Goal: Information Seeking & Learning: Learn about a topic

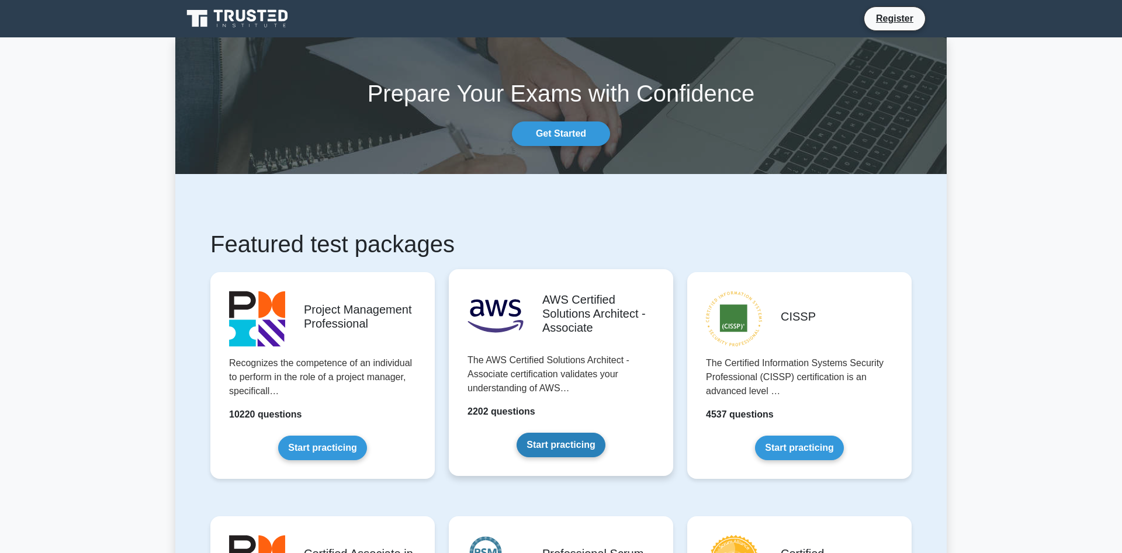
click at [567, 447] on link "Start practicing" at bounding box center [561, 445] width 88 height 25
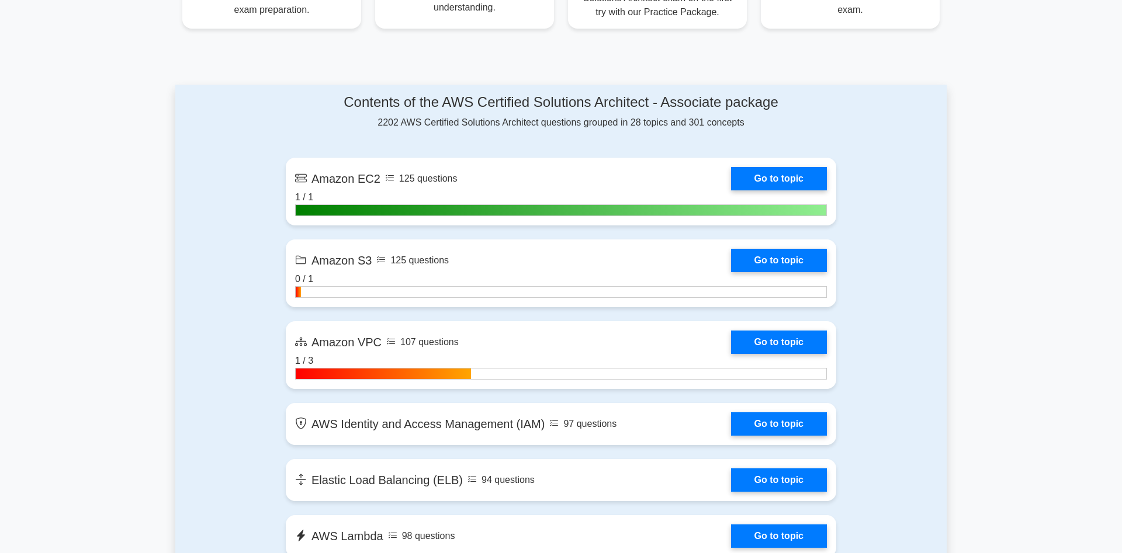
scroll to position [565, 0]
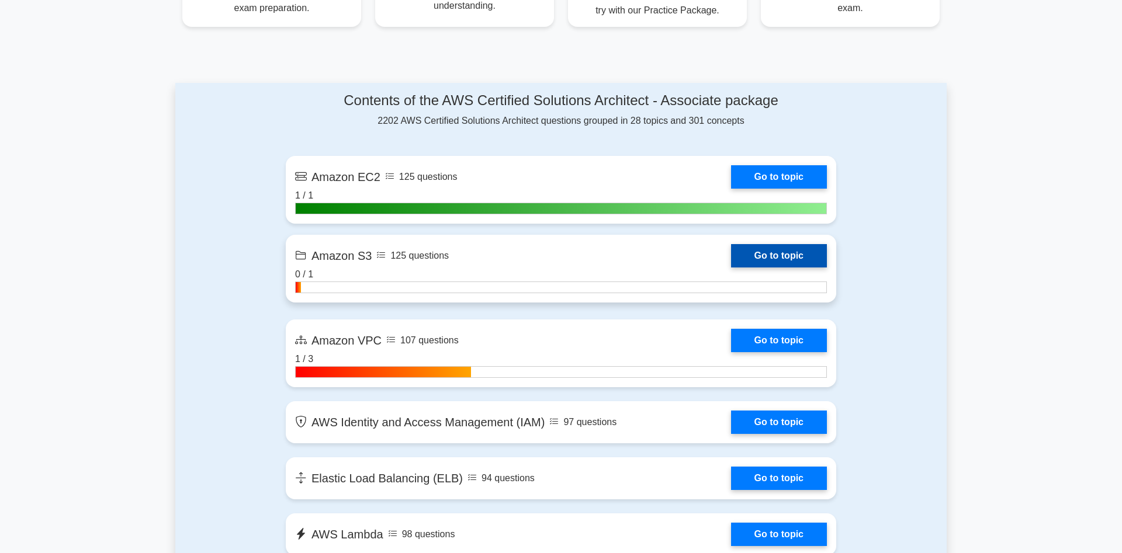
click at [750, 258] on link "Go to topic" at bounding box center [779, 255] width 96 height 23
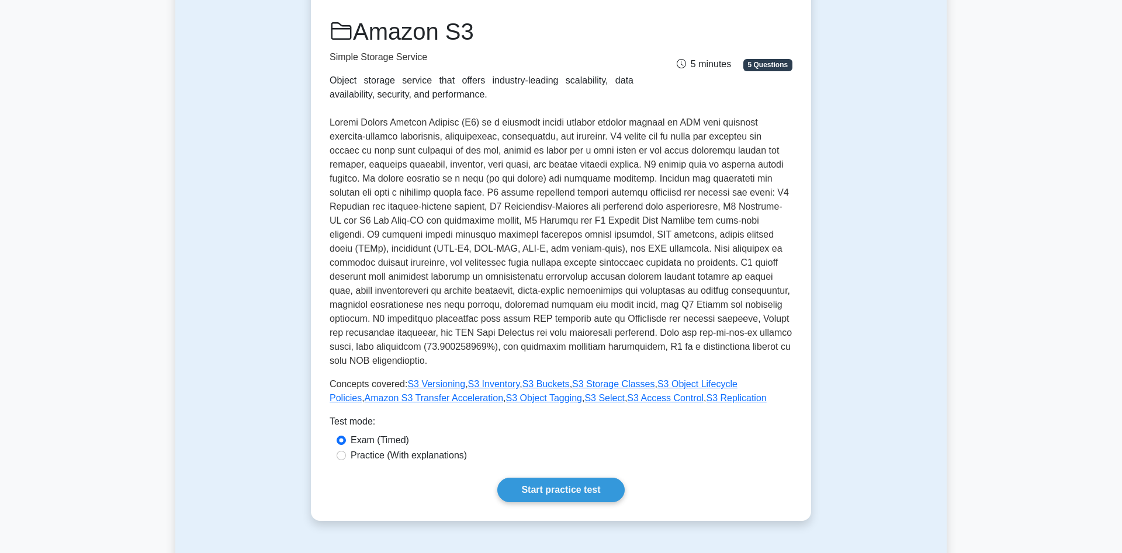
scroll to position [155, 0]
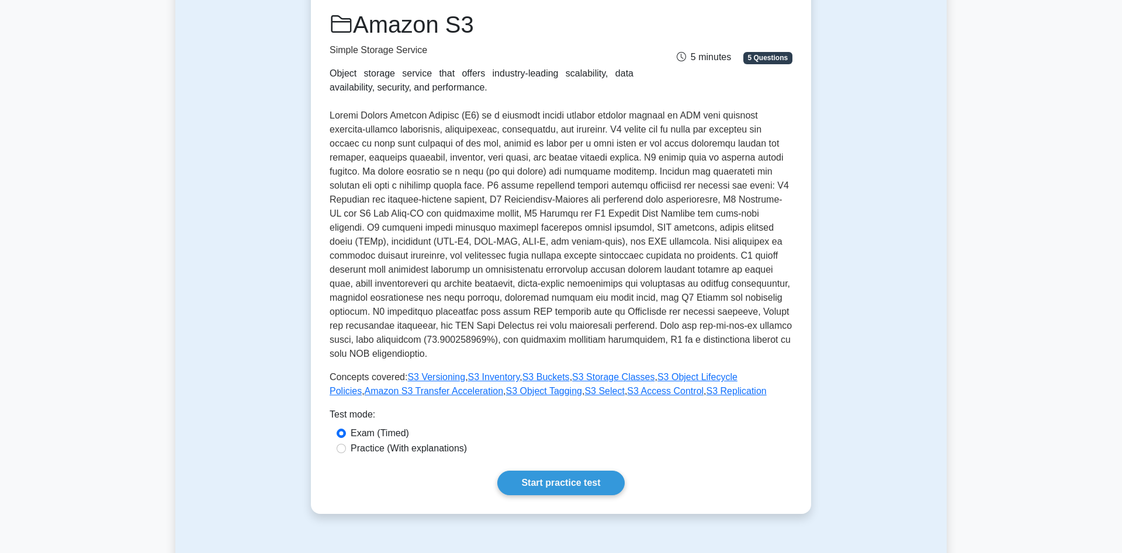
click at [344, 442] on div "Practice (With explanations)" at bounding box center [561, 449] width 449 height 14
click at [340, 444] on input "Practice (With explanations)" at bounding box center [341, 448] width 9 height 9
radio input "true"
click at [530, 475] on link "Start practice test" at bounding box center [560, 483] width 127 height 25
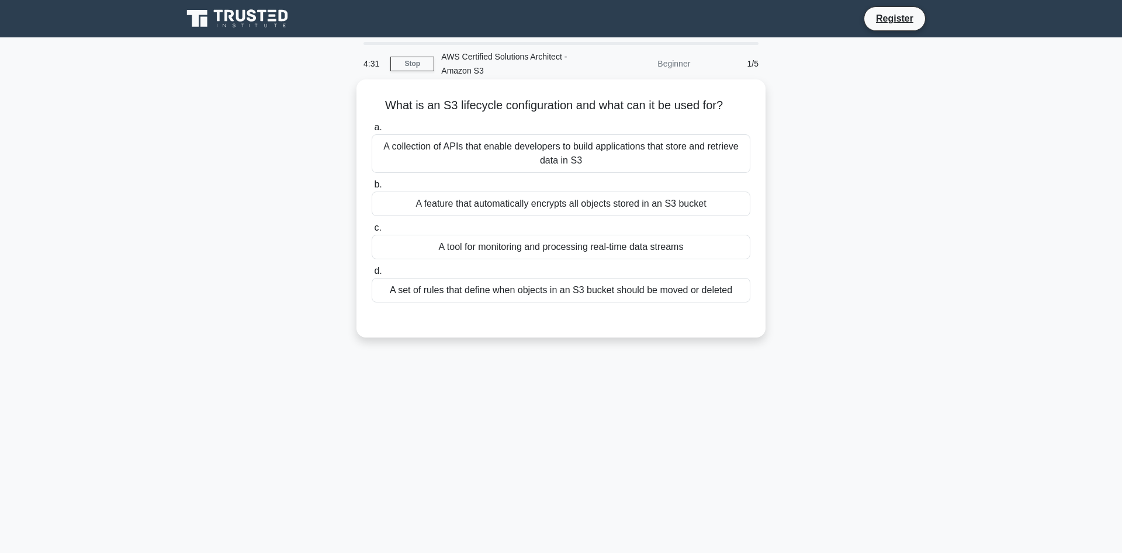
click at [666, 289] on div "A set of rules that define when objects in an S3 bucket should be moved or dele…" at bounding box center [561, 290] width 379 height 25
click at [372, 275] on input "d. A set of rules that define when objects in an S3 bucket should be moved or d…" at bounding box center [372, 272] width 0 height 8
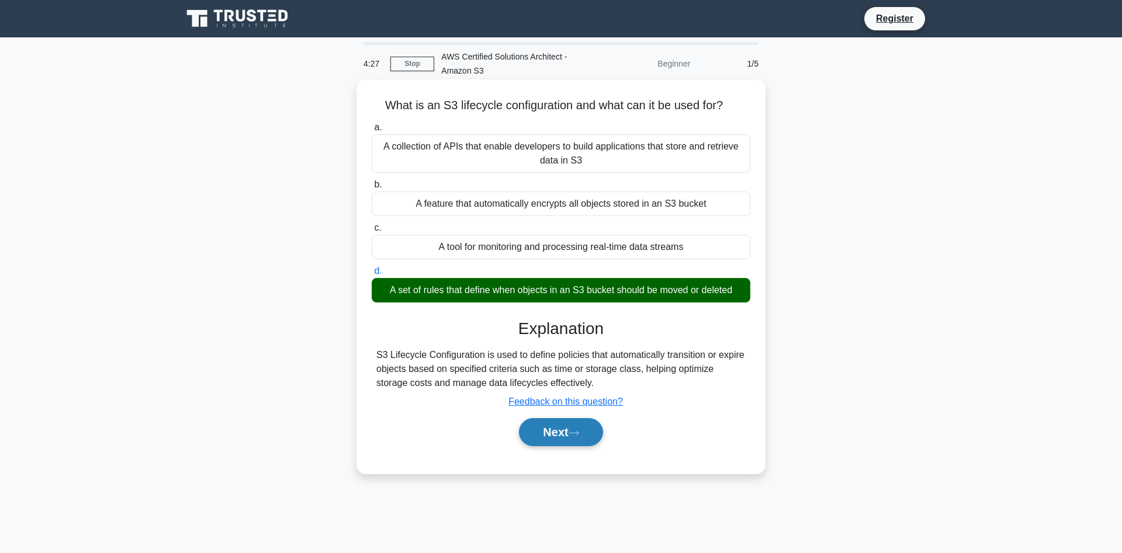
click at [562, 441] on button "Next" at bounding box center [561, 432] width 84 height 28
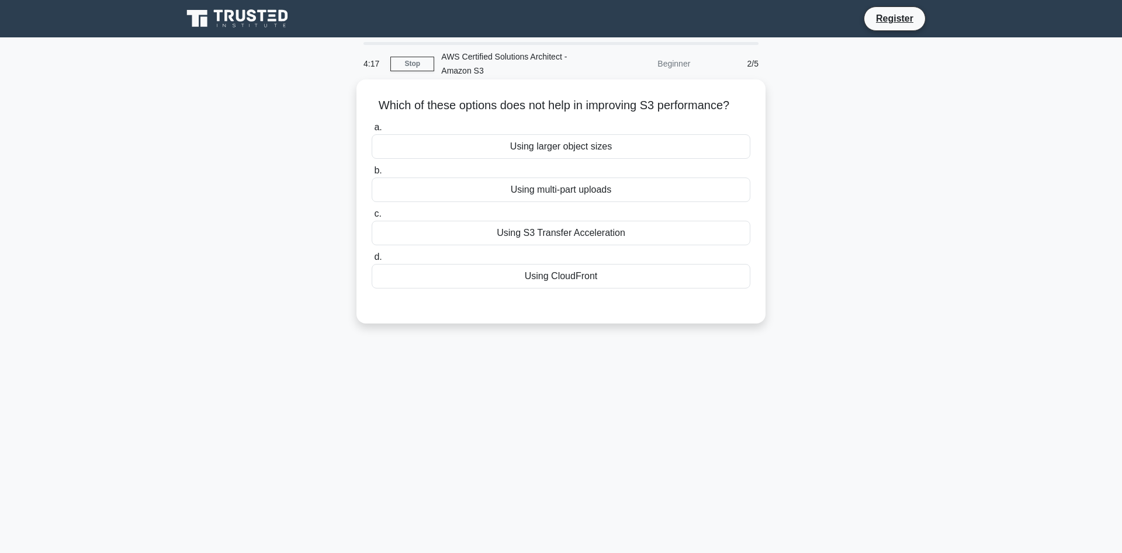
click at [620, 147] on div "Using larger object sizes" at bounding box center [561, 146] width 379 height 25
click at [372, 131] on input "a. Using larger object sizes" at bounding box center [372, 128] width 0 height 8
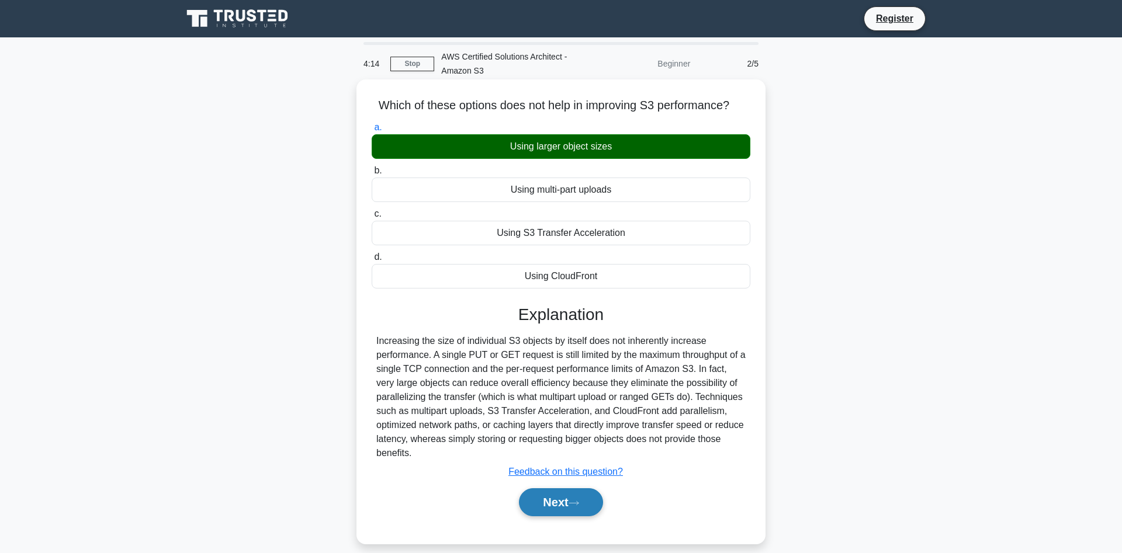
click at [573, 504] on button "Next" at bounding box center [561, 503] width 84 height 28
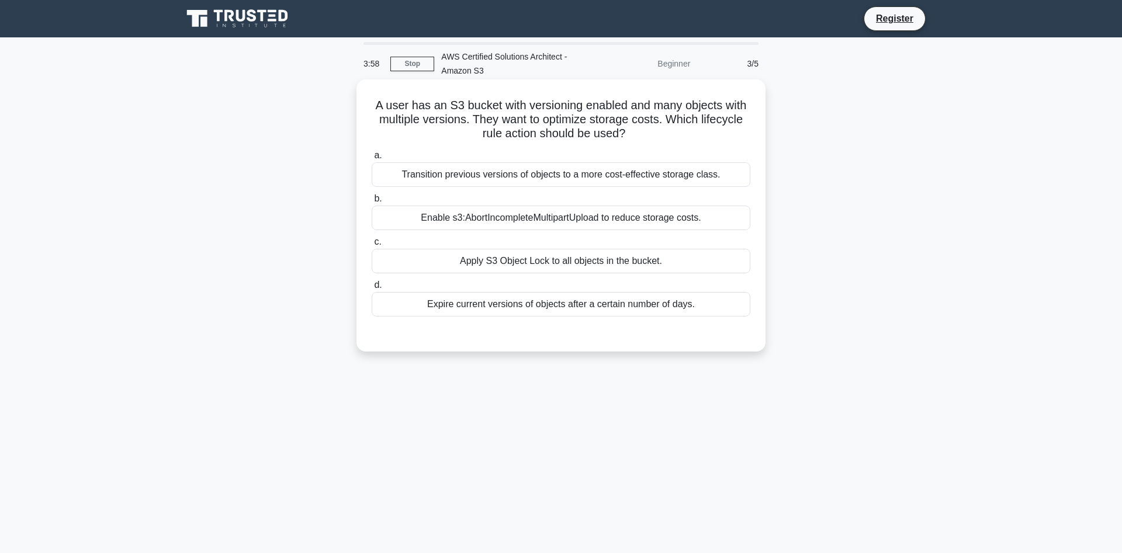
click at [587, 177] on div "Transition previous versions of objects to a more cost-effective storage class." at bounding box center [561, 174] width 379 height 25
click at [372, 160] on input "a. Transition previous versions of objects to a more cost-effective storage cla…" at bounding box center [372, 156] width 0 height 8
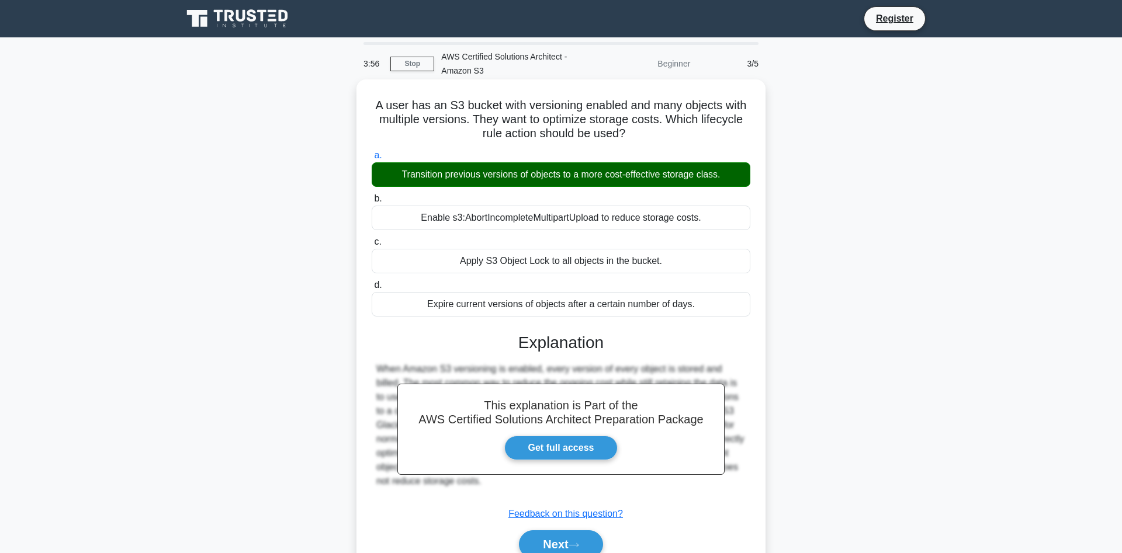
scroll to position [78, 0]
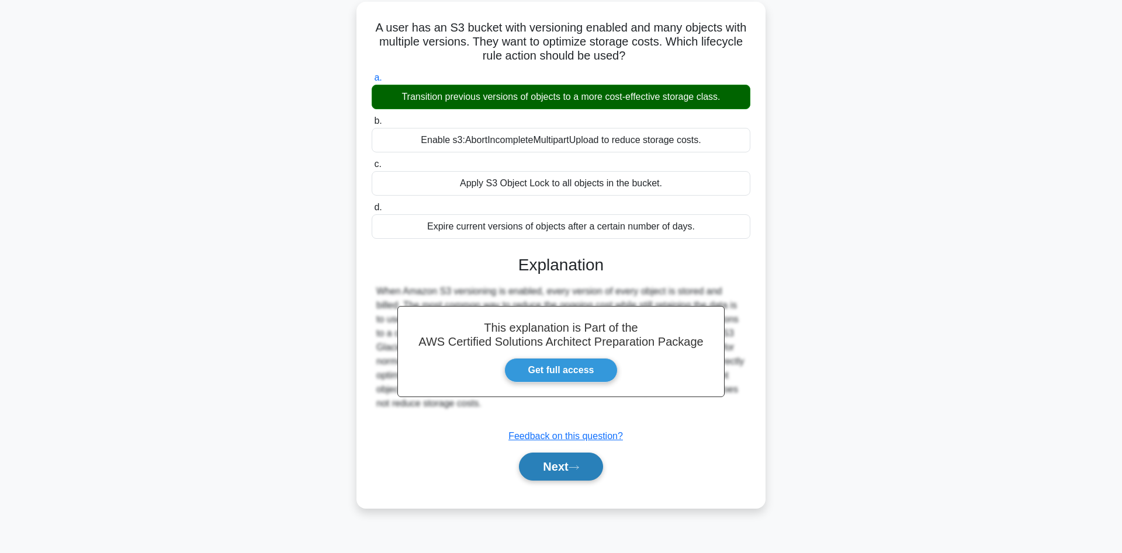
click at [563, 464] on button "Next" at bounding box center [561, 467] width 84 height 28
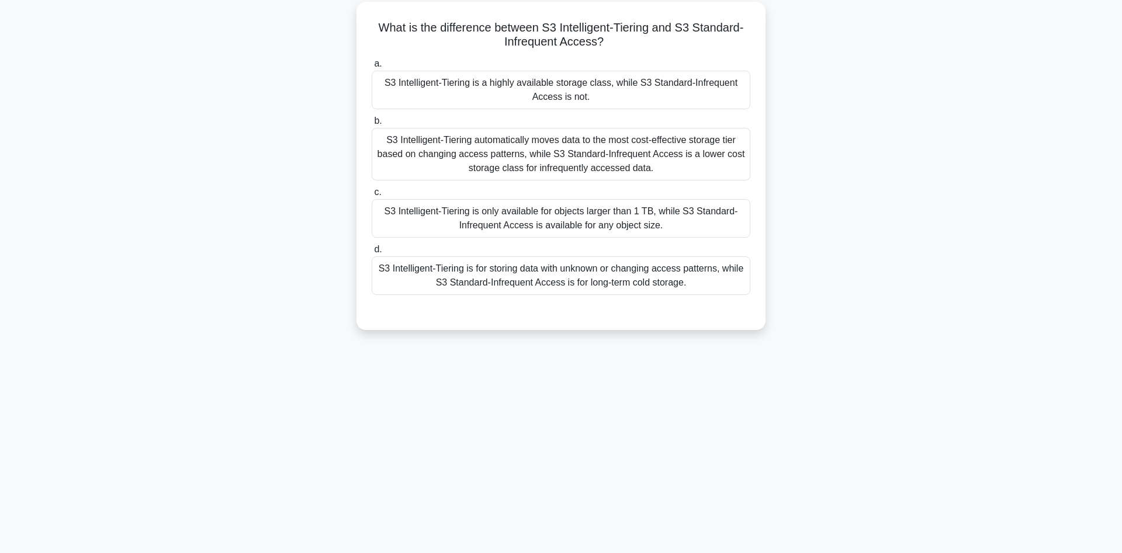
click at [653, 158] on div "S3 Intelligent-Tiering automatically moves data to the most cost-effective stor…" at bounding box center [561, 154] width 379 height 53
click at [372, 125] on input "b. S3 Intelligent-Tiering automatically moves data to the most cost-effective s…" at bounding box center [372, 121] width 0 height 8
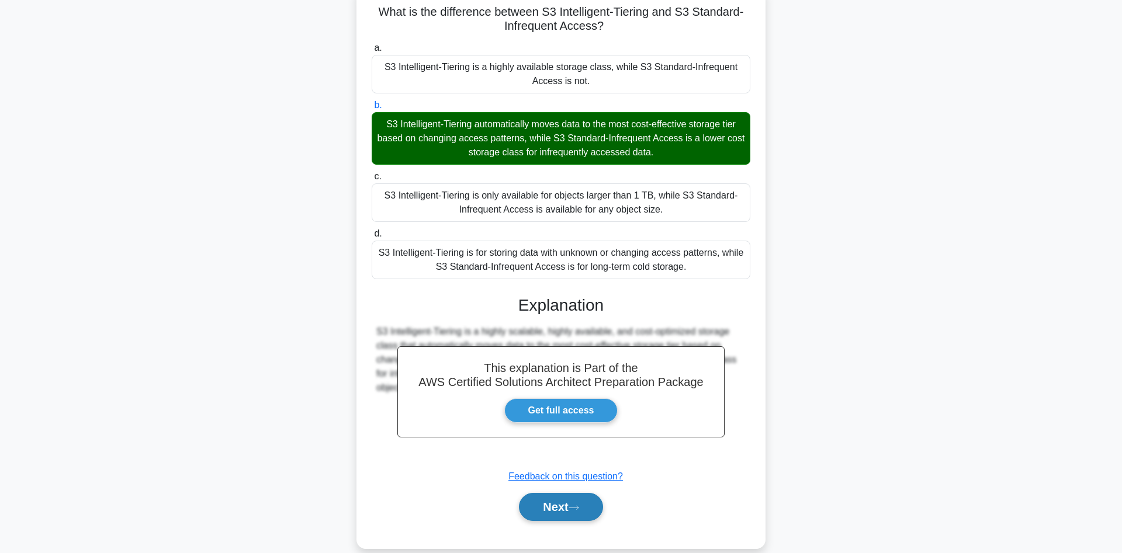
scroll to position [112, 0]
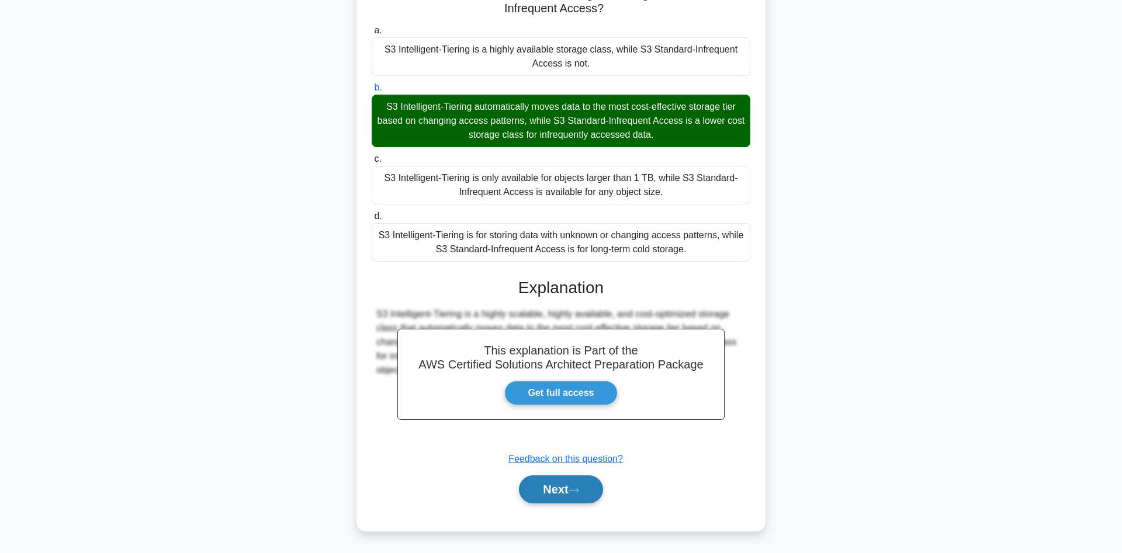
click at [554, 496] on button "Next" at bounding box center [561, 490] width 84 height 28
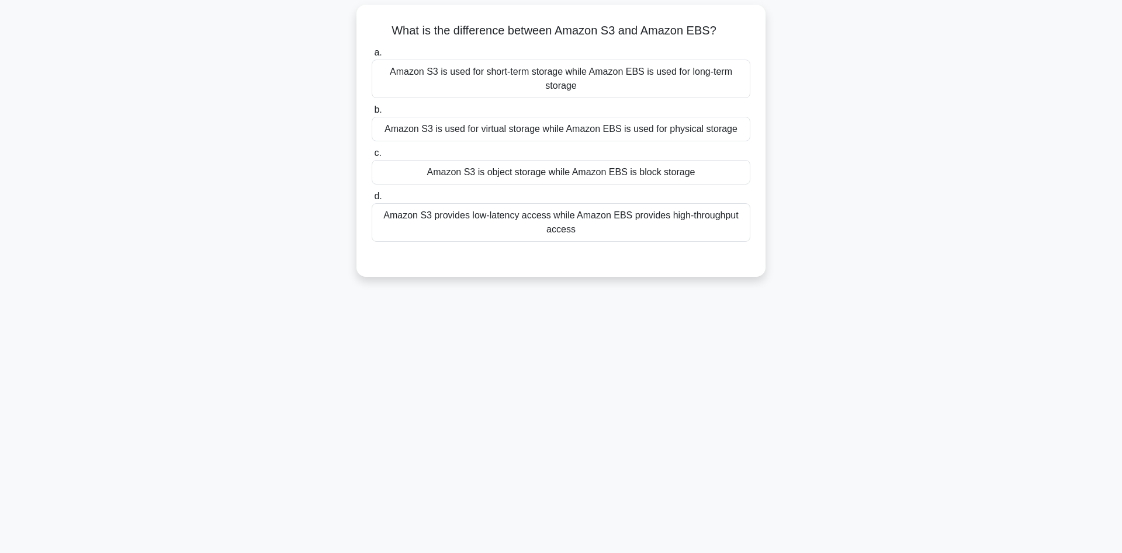
scroll to position [0, 0]
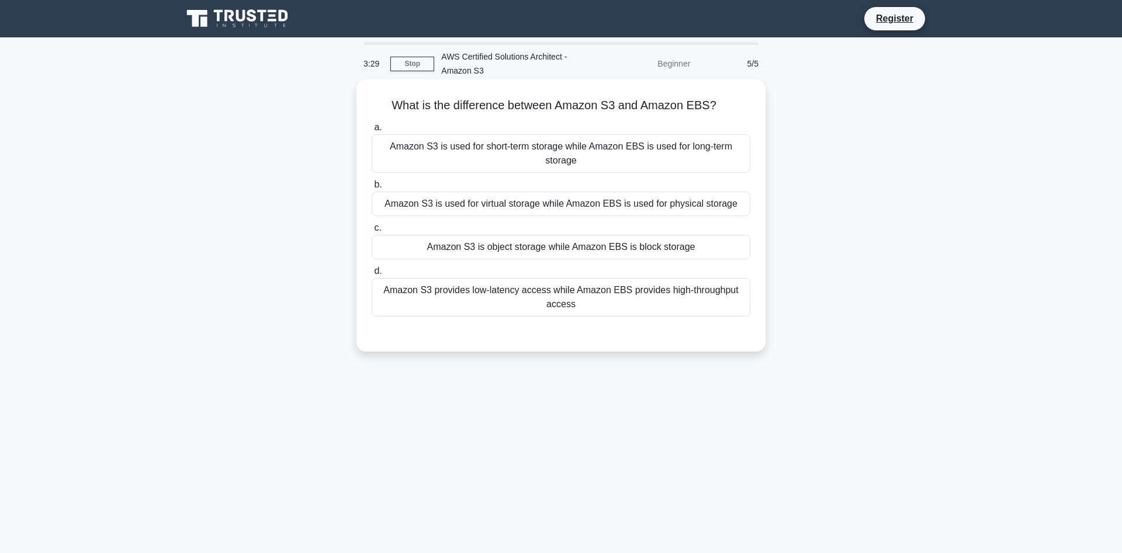
click at [615, 247] on div "Amazon S3 is object storage while Amazon EBS is block storage" at bounding box center [561, 247] width 379 height 25
click at [372, 232] on input "c. Amazon S3 is object storage while Amazon EBS is block storage" at bounding box center [372, 228] width 0 height 8
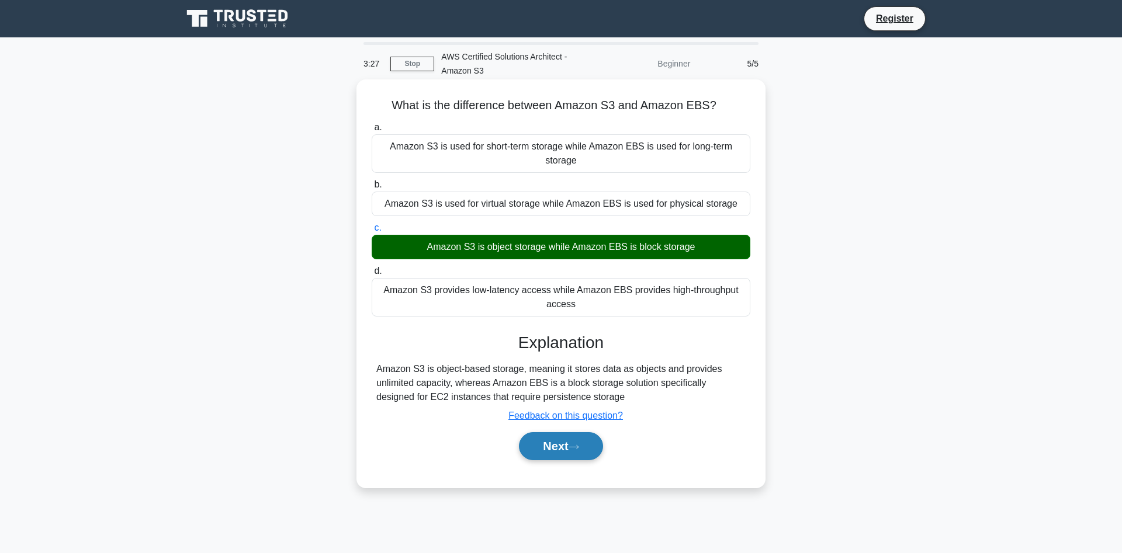
click at [571, 452] on button "Next" at bounding box center [561, 446] width 84 height 28
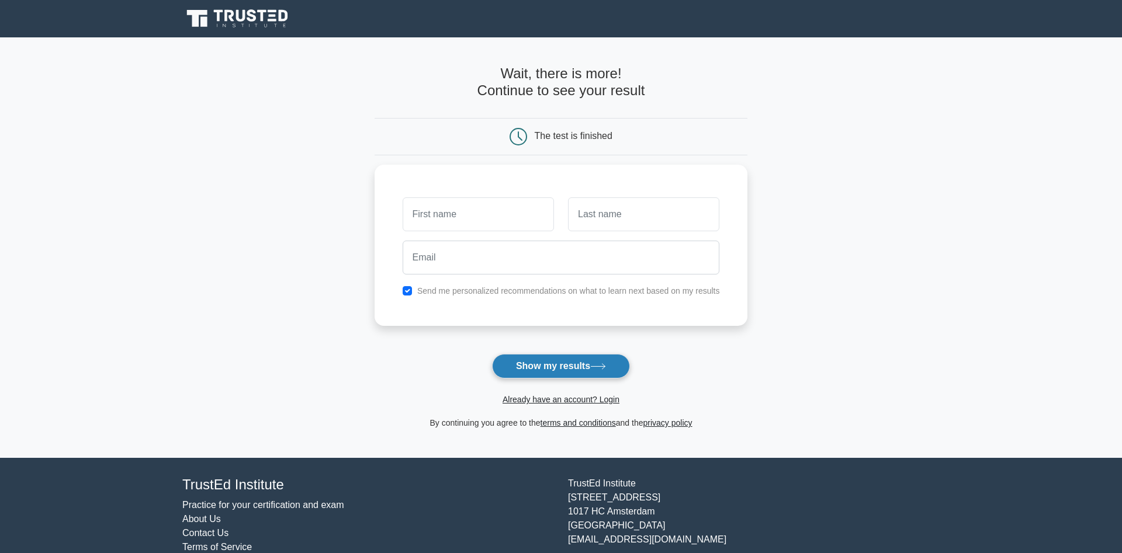
click at [552, 364] on button "Show my results" at bounding box center [561, 366] width 138 height 25
click at [407, 288] on input "checkbox" at bounding box center [407, 287] width 9 height 9
checkbox input "false"
click at [462, 224] on input "text" at bounding box center [478, 212] width 151 height 34
click at [606, 404] on link "Already have an account? Login" at bounding box center [561, 399] width 117 height 9
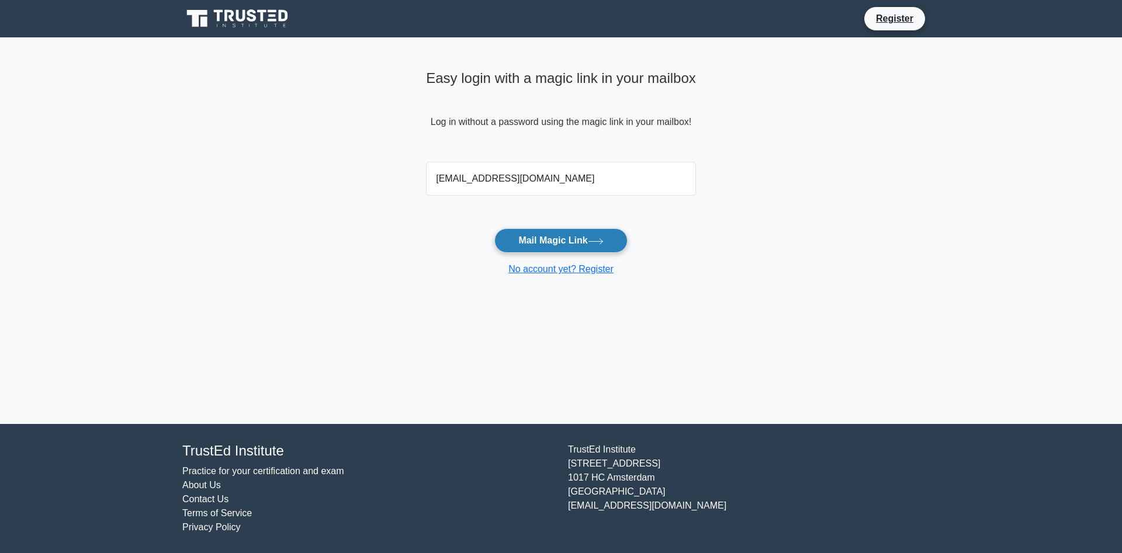
type input "ralphwayne715@gmail.com"
click at [588, 240] on button "Mail Magic Link" at bounding box center [560, 240] width 133 height 25
